Goal: Information Seeking & Learning: Compare options

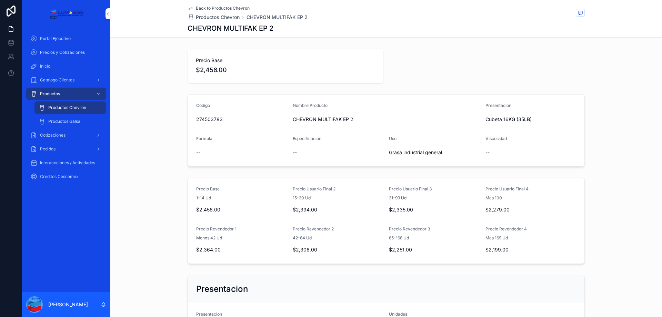
click at [69, 108] on span "Productos Chevron" at bounding box center [67, 108] width 38 height 6
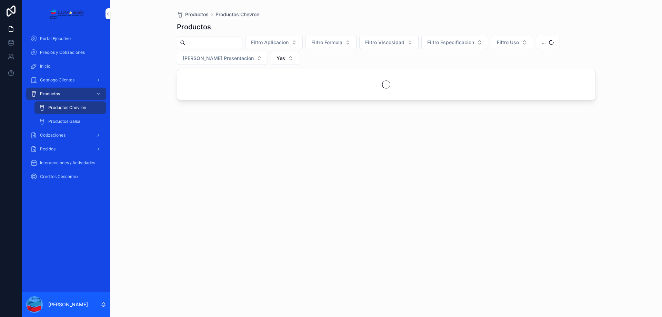
click at [201, 43] on input "scrollable content" at bounding box center [213, 43] width 57 height 10
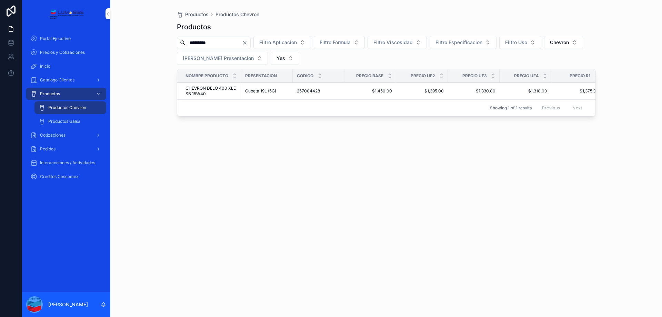
type input "*********"
click at [198, 90] on span "CHEVRON DELO 400 XLE SB 15W40" at bounding box center [210, 90] width 51 height 11
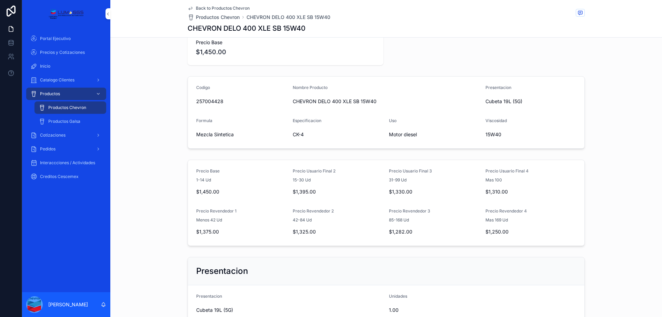
scroll to position [34, 0]
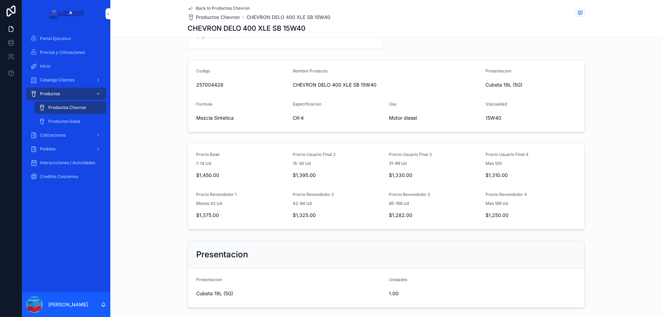
click at [207, 172] on span "$1,450.00" at bounding box center [241, 175] width 91 height 7
drag, startPoint x: 216, startPoint y: 172, endPoint x: 195, endPoint y: 165, distance: 22.1
click at [202, 171] on div "$1,450.00" at bounding box center [241, 175] width 91 height 11
click at [196, 161] on span "1-14 Ud" at bounding box center [203, 164] width 15 height 6
drag, startPoint x: 193, startPoint y: 152, endPoint x: 218, endPoint y: 156, distance: 25.8
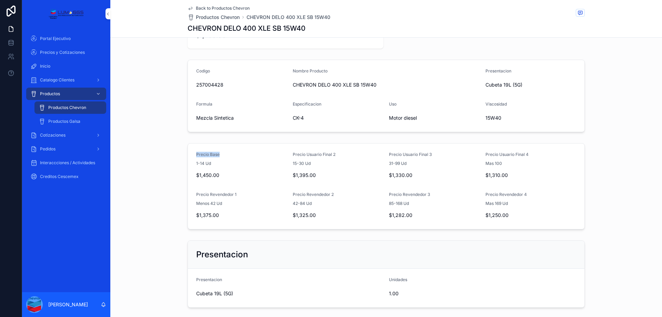
click at [231, 155] on form "Precio Base 1-14 Ud $1,450.00 Precio Usuario Final 2 15-30 Ud $1,395.00 Precio …" at bounding box center [386, 185] width 396 height 85
click at [196, 155] on span "Precio Base" at bounding box center [207, 154] width 23 height 5
drag, startPoint x: 216, startPoint y: 176, endPoint x: 192, endPoint y: 150, distance: 36.1
click at [192, 150] on form "Precio Base 1-14 Ud $1,450.00 Precio Usuario Final 2 15-30 Ud $1,395.00 Precio …" at bounding box center [386, 185] width 396 height 85
copy div "Precio Base 1-14 Ud $1,450.00"
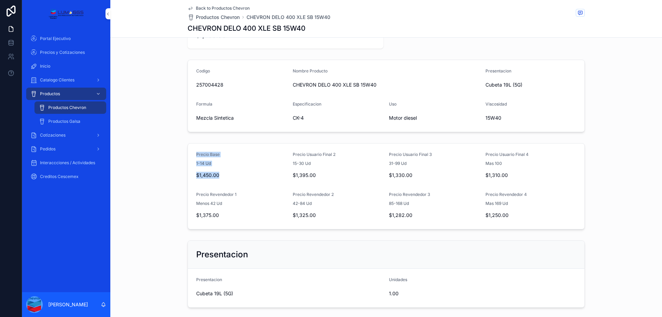
click at [61, 91] on div "Productos" at bounding box center [66, 93] width 72 height 11
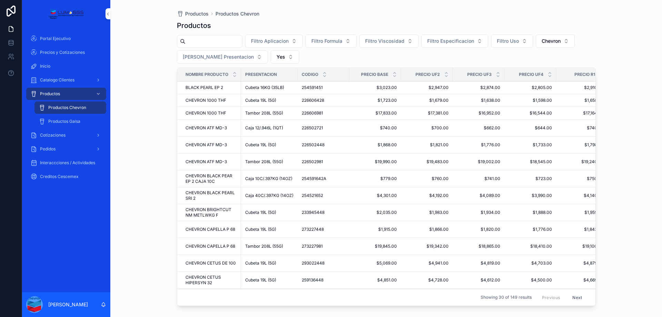
click at [75, 112] on div "Productos Chevron" at bounding box center [70, 107] width 63 height 11
click at [207, 35] on div "scrollable content" at bounding box center [209, 41] width 65 height 12
click at [207, 38] on input "scrollable content" at bounding box center [213, 42] width 57 height 10
paste input "*********"
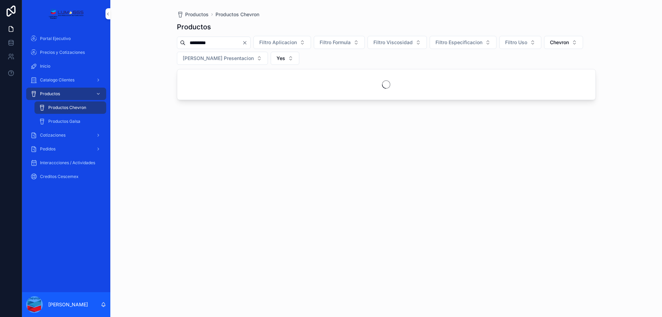
type input "*********"
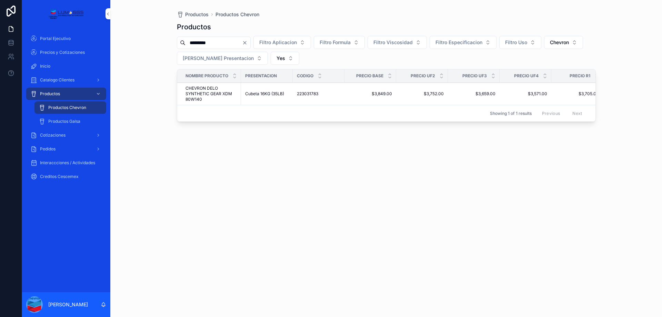
click at [211, 96] on span "CHEVRON DELO SYNTHETIC GEAR XDM 80W140" at bounding box center [210, 93] width 51 height 17
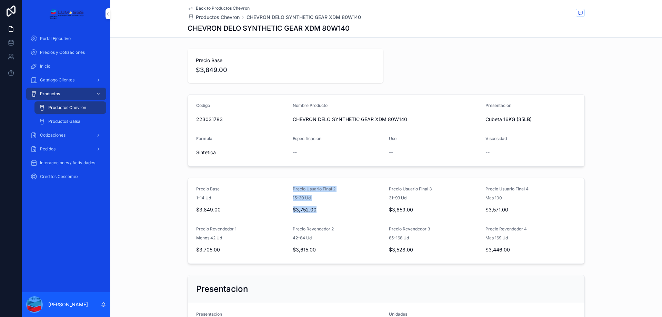
drag, startPoint x: 289, startPoint y: 186, endPoint x: 323, endPoint y: 210, distance: 41.0
click at [323, 210] on form "Precio Base 1-14 Ud $3,849.00 Precio Usuario Final 2 15-30 Ud $3,752.00 Precio …" at bounding box center [386, 220] width 396 height 85
copy div "Precio Usuario Final 2 15-30 Ud $3,752.00"
click at [307, 196] on span "15-30 Ud" at bounding box center [302, 198] width 18 height 6
drag, startPoint x: 290, startPoint y: 188, endPoint x: 338, endPoint y: 191, distance: 47.7
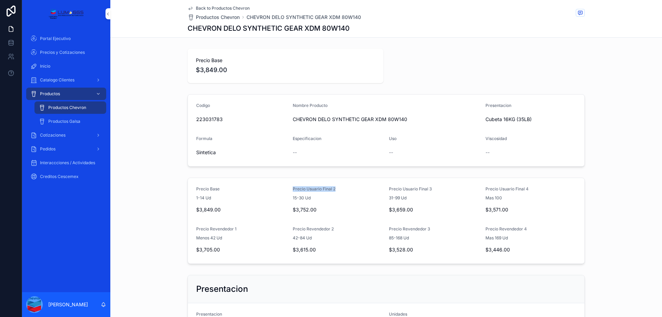
click at [341, 191] on div "Precio Usuario Final 2" at bounding box center [338, 190] width 91 height 8
copy span "Precio Usuario Final 2"
